Goal: Information Seeking & Learning: Stay updated

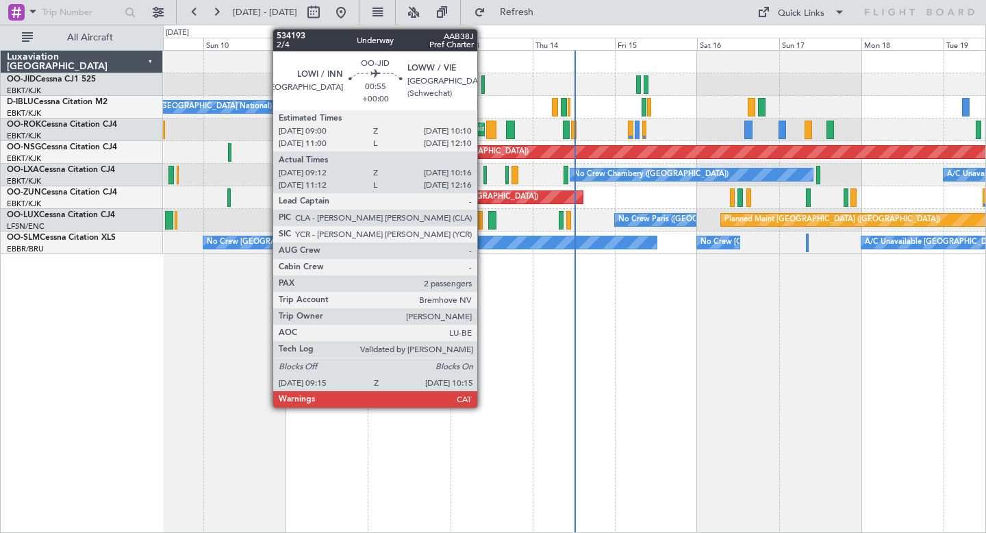
click at [483, 81] on div at bounding box center [483, 84] width 4 height 18
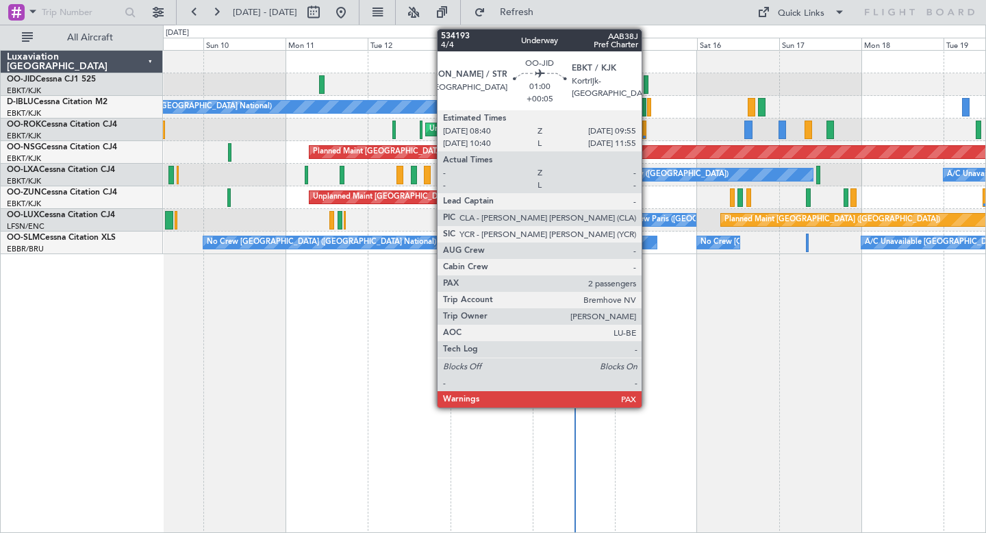
click at [648, 83] on div at bounding box center [646, 84] width 5 height 18
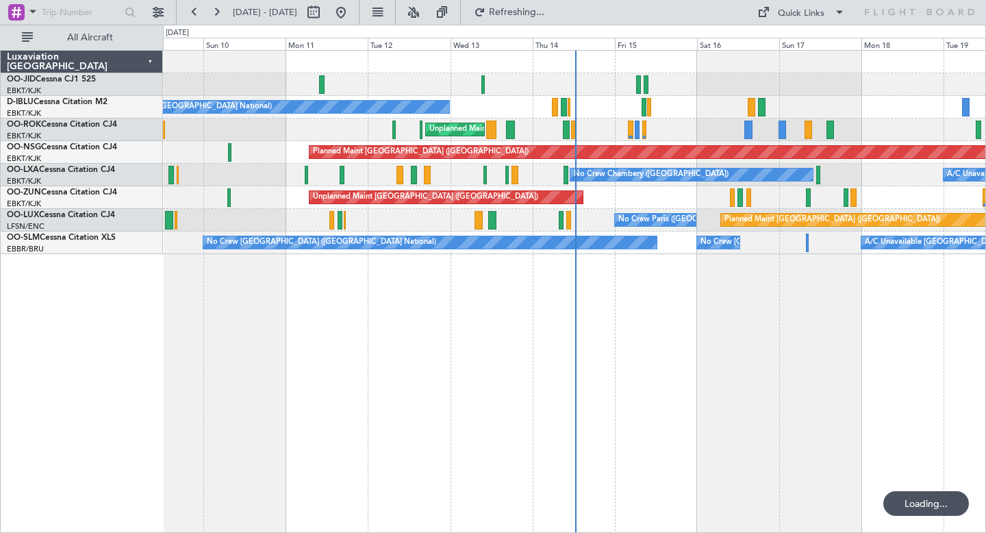
click at [657, 240] on div "A/C Unavailable [GEOGRAPHIC_DATA] ([GEOGRAPHIC_DATA] National) No Crew [GEOGRAP…" at bounding box center [574, 242] width 822 height 23
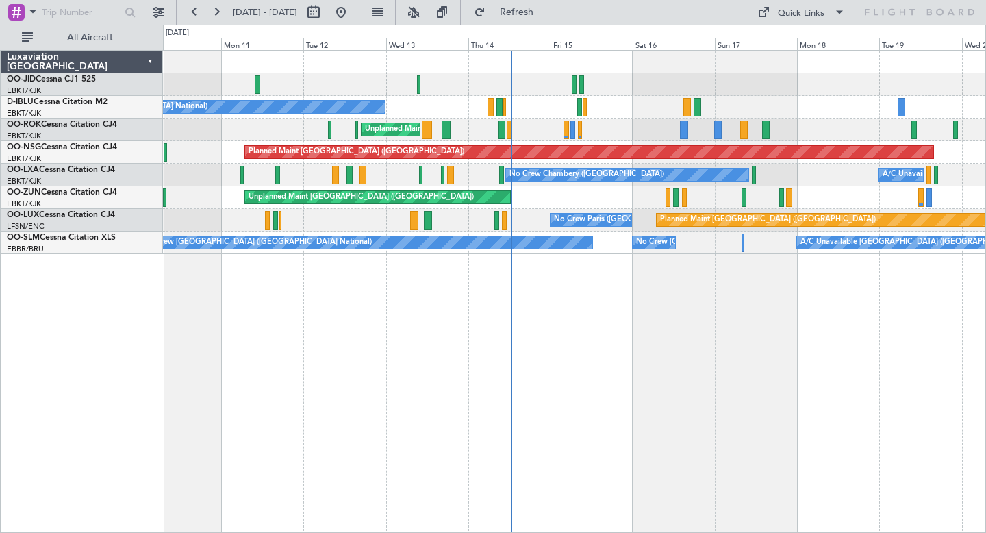
click at [837, 192] on div "Unplanned Maint [GEOGRAPHIC_DATA] ([GEOGRAPHIC_DATA])" at bounding box center [574, 197] width 822 height 23
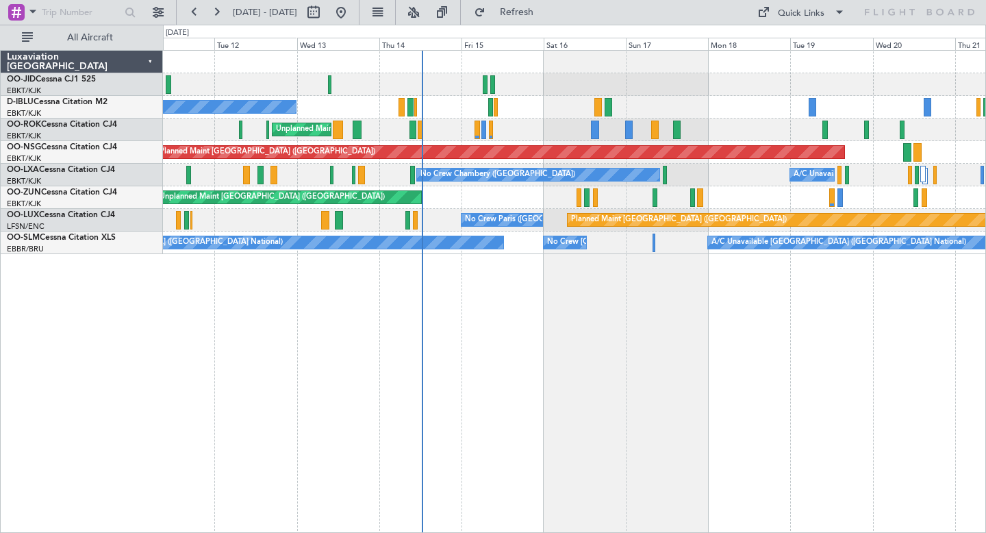
click at [713, 121] on div "Unplanned Maint [GEOGRAPHIC_DATA]-[GEOGRAPHIC_DATA]" at bounding box center [574, 129] width 822 height 23
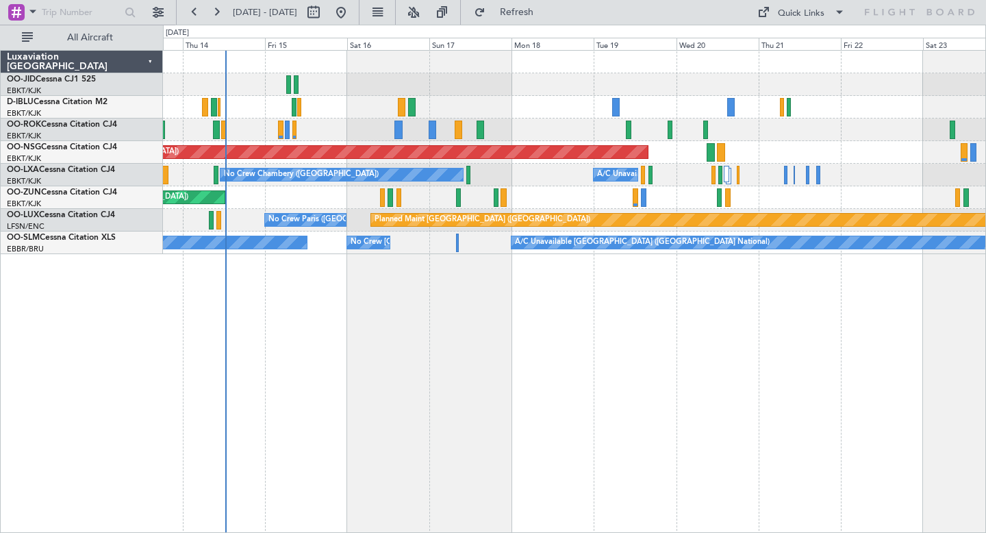
click at [785, 85] on div at bounding box center [574, 84] width 822 height 23
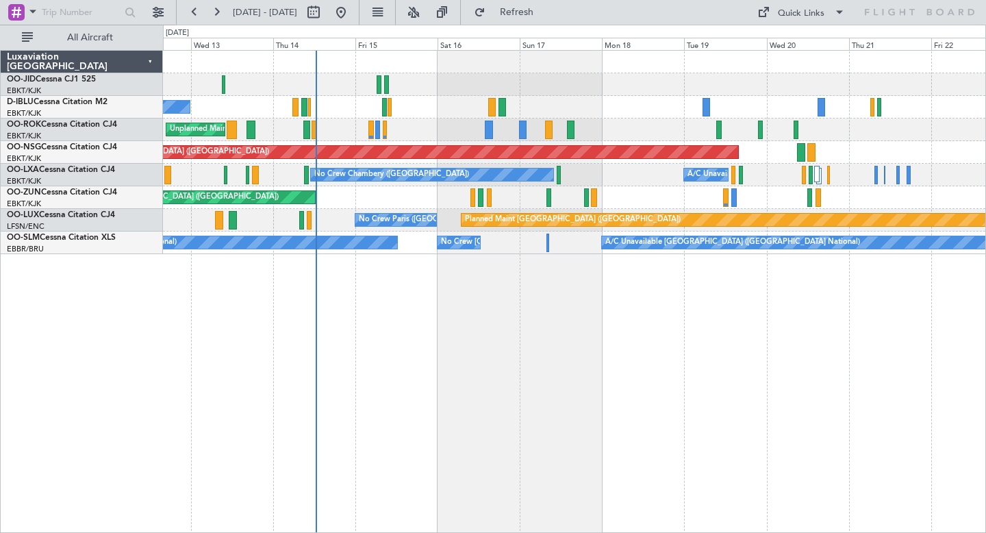
click at [429, 299] on div "No Crew [GEOGRAPHIC_DATA] ([GEOGRAPHIC_DATA] National) Unplanned Maint [GEOGRAP…" at bounding box center [574, 291] width 823 height 483
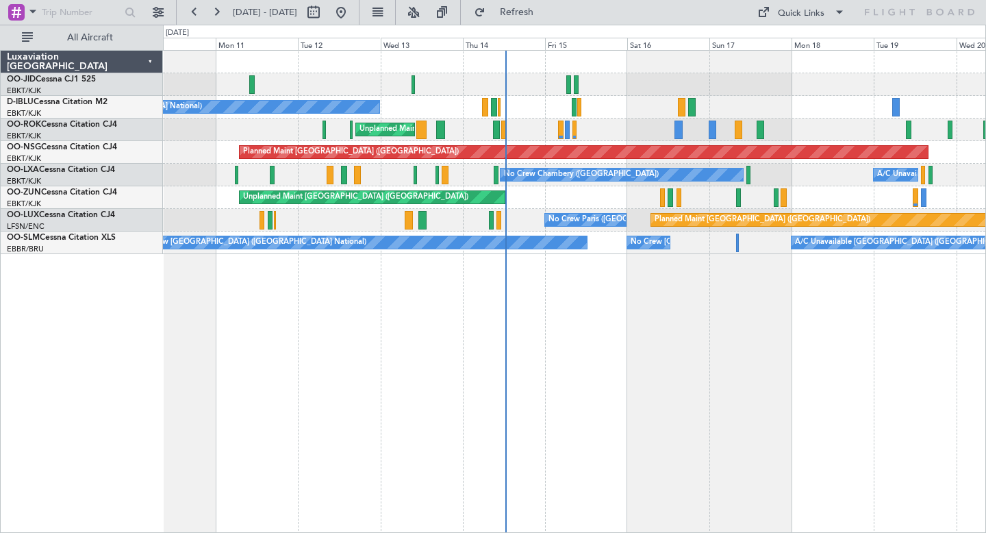
click at [552, 327] on div "No Crew [GEOGRAPHIC_DATA] ([GEOGRAPHIC_DATA] National) Unplanned Maint [GEOGRAP…" at bounding box center [574, 291] width 823 height 483
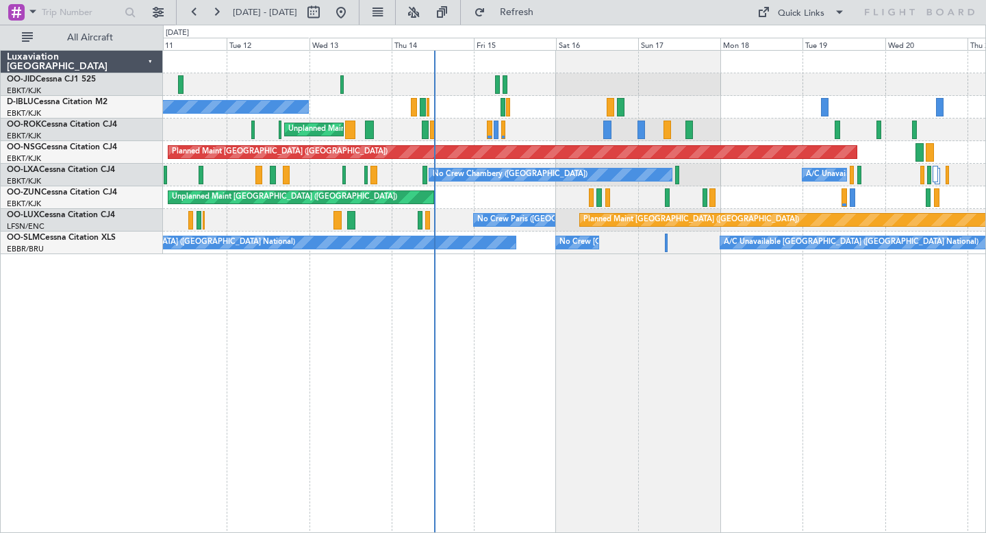
click at [629, 363] on div "No Crew [GEOGRAPHIC_DATA] ([GEOGRAPHIC_DATA] National) Unplanned Maint [GEOGRAP…" at bounding box center [574, 291] width 823 height 483
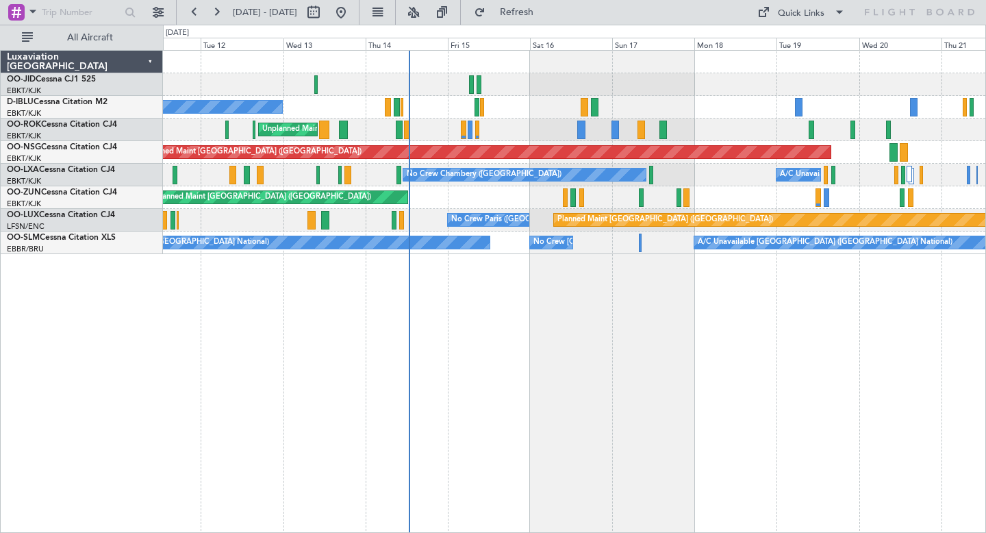
click at [637, 129] on div "Unplanned Maint [GEOGRAPHIC_DATA]-[GEOGRAPHIC_DATA]" at bounding box center [574, 129] width 822 height 23
